Goal: Navigation & Orientation: Find specific page/section

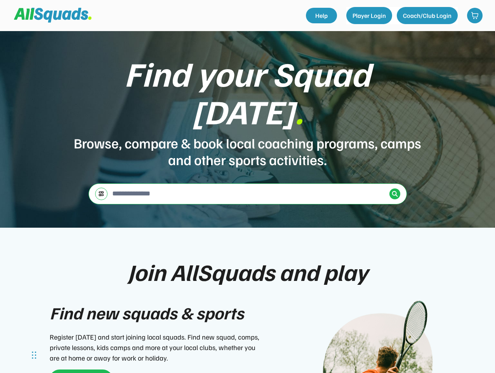
click at [248, 187] on div "Find your Squad [DATE] . Browse, compare & book local coaching programs, camps …" at bounding box center [247, 129] width 495 height 197
click at [248, 202] on div "Find your Squad [DATE] . Browse, compare & book local coaching programs, camps …" at bounding box center [247, 129] width 495 height 197
click at [248, 134] on div "Browse, compare & book local coaching programs, camps and other sports activiti…" at bounding box center [248, 150] width 350 height 33
click at [248, 106] on div "Find your Squad [DATE] ." at bounding box center [248, 91] width 350 height 75
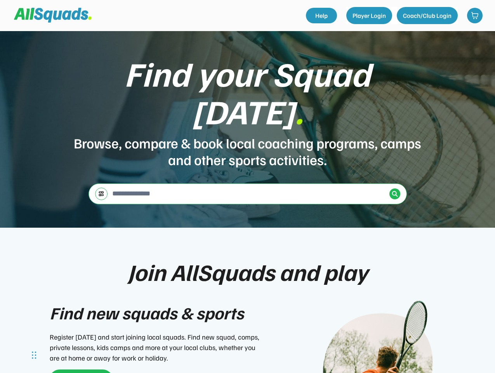
click at [248, 87] on div "Find your Squad [DATE] ." at bounding box center [248, 91] width 350 height 75
click at [248, 134] on div "Browse, compare & book local coaching programs, camps and other sports activiti…" at bounding box center [248, 150] width 350 height 33
click at [248, 186] on input "input" at bounding box center [249, 194] width 276 height 16
click at [101, 191] on img at bounding box center [101, 194] width 6 height 6
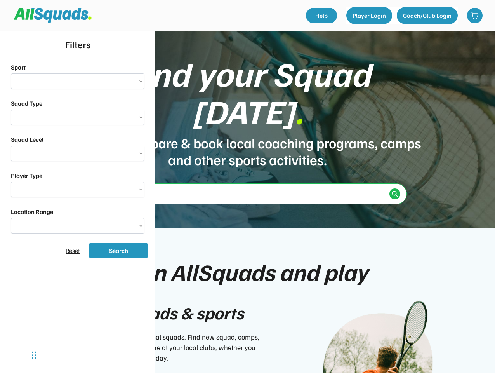
click at [101, 170] on div "**********" at bounding box center [78, 148] width 140 height 180
